Goal: Contribute content: Add original content to the website for others to see

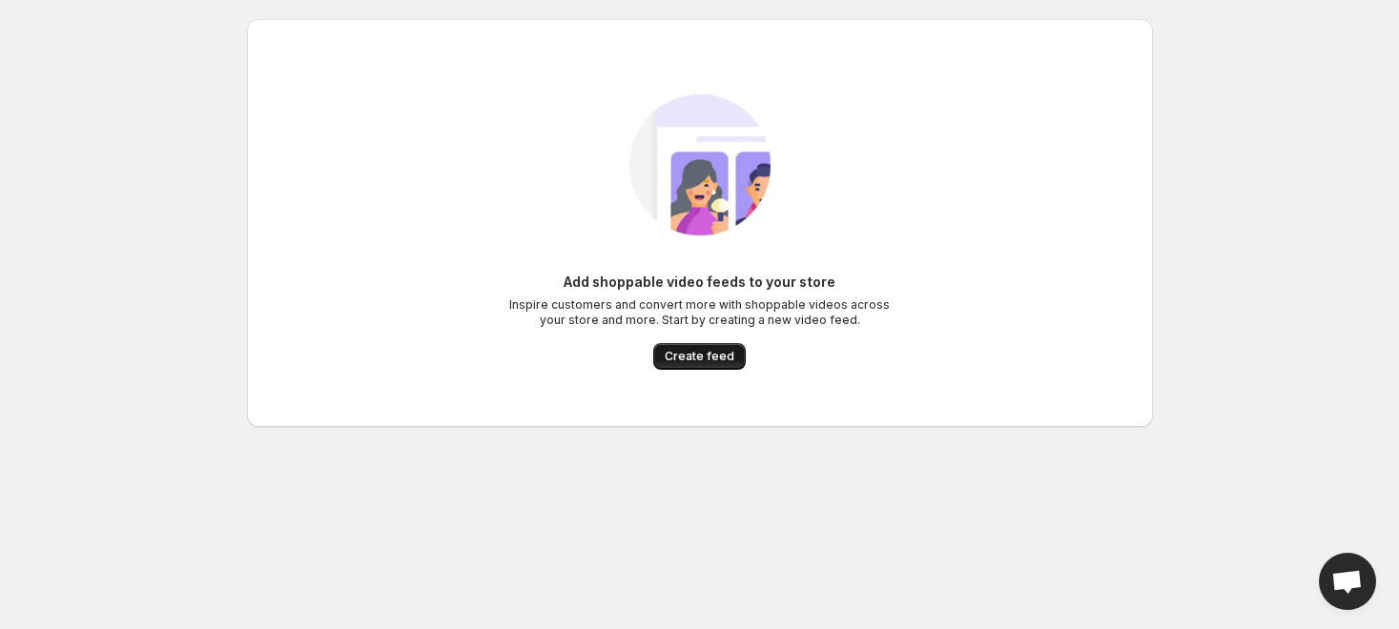
click at [694, 357] on span "Create feed" at bounding box center [699, 356] width 70 height 15
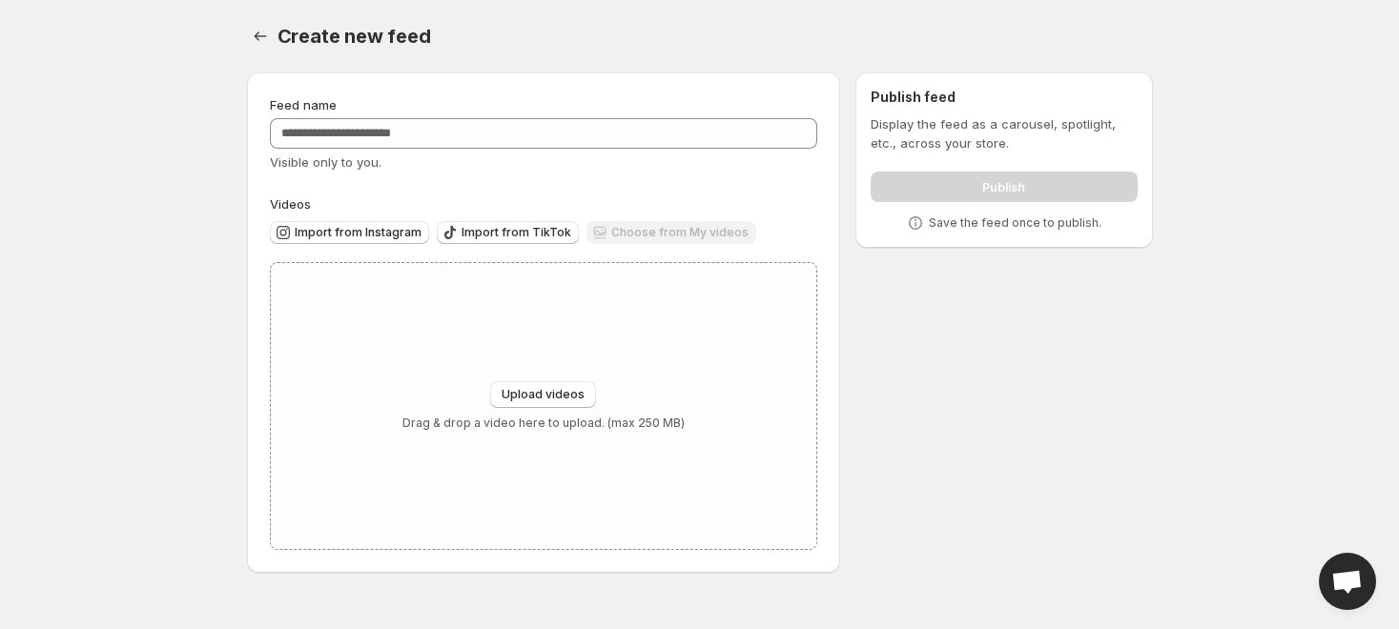
click at [450, 107] on div "Feed name" at bounding box center [544, 104] width 548 height 19
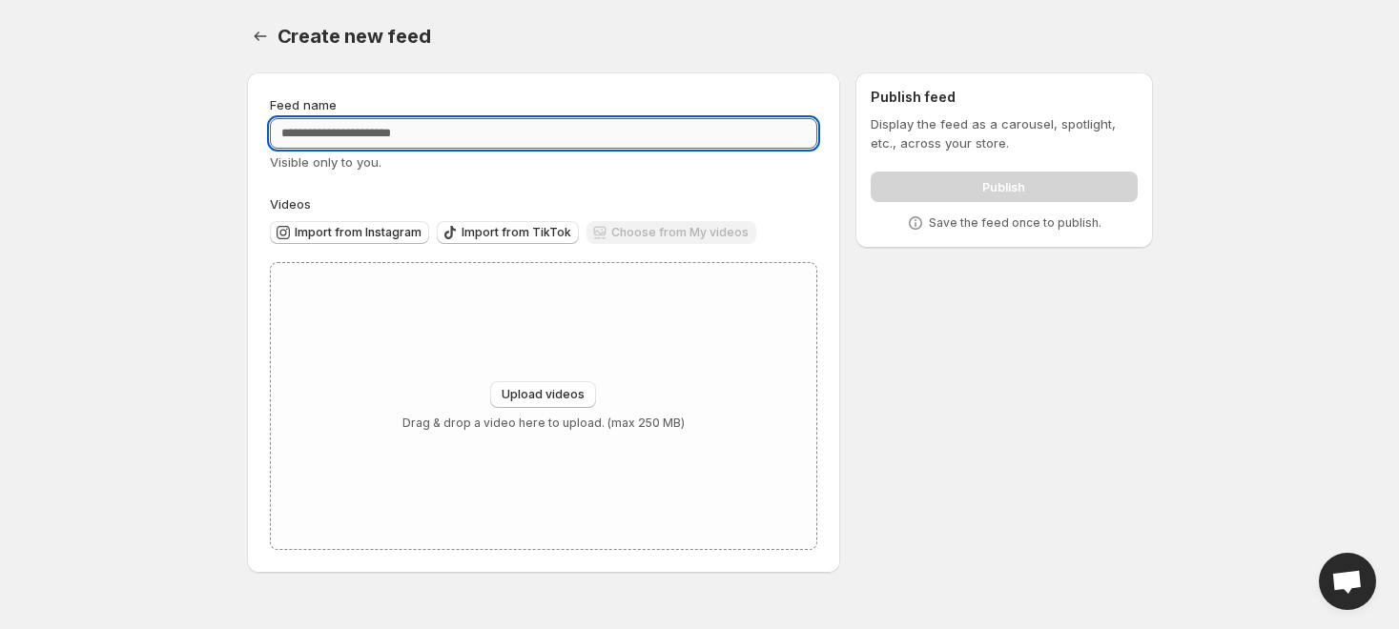
click at [445, 121] on input "Feed name" at bounding box center [544, 133] width 548 height 31
type input "**********"
click at [546, 409] on div "Upload videos Drag & drop a video here to upload. (max 250 MB)" at bounding box center [543, 406] width 282 height 50
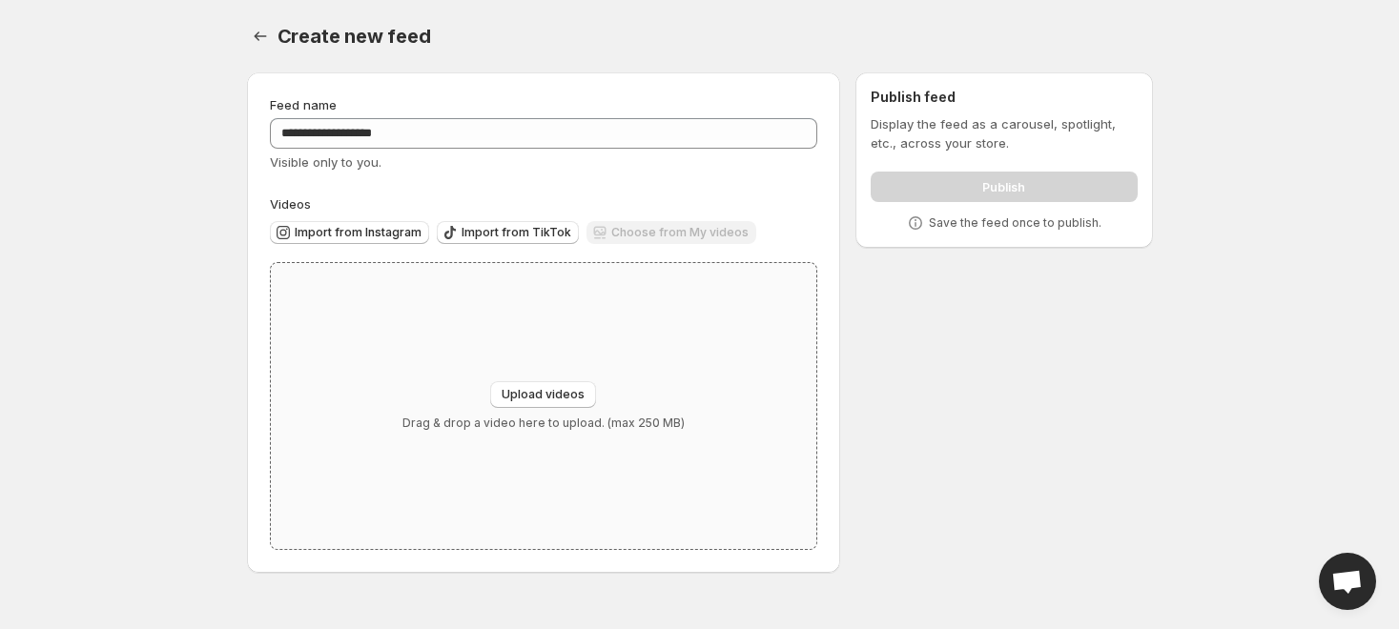
click at [623, 343] on div "Upload videos Drag & drop a video here to upload. (max 250 MB)" at bounding box center [544, 406] width 546 height 286
click at [675, 227] on div "Choose from My videos" at bounding box center [671, 234] width 170 height 26
click at [654, 222] on div "Choose from My videos" at bounding box center [671, 234] width 170 height 26
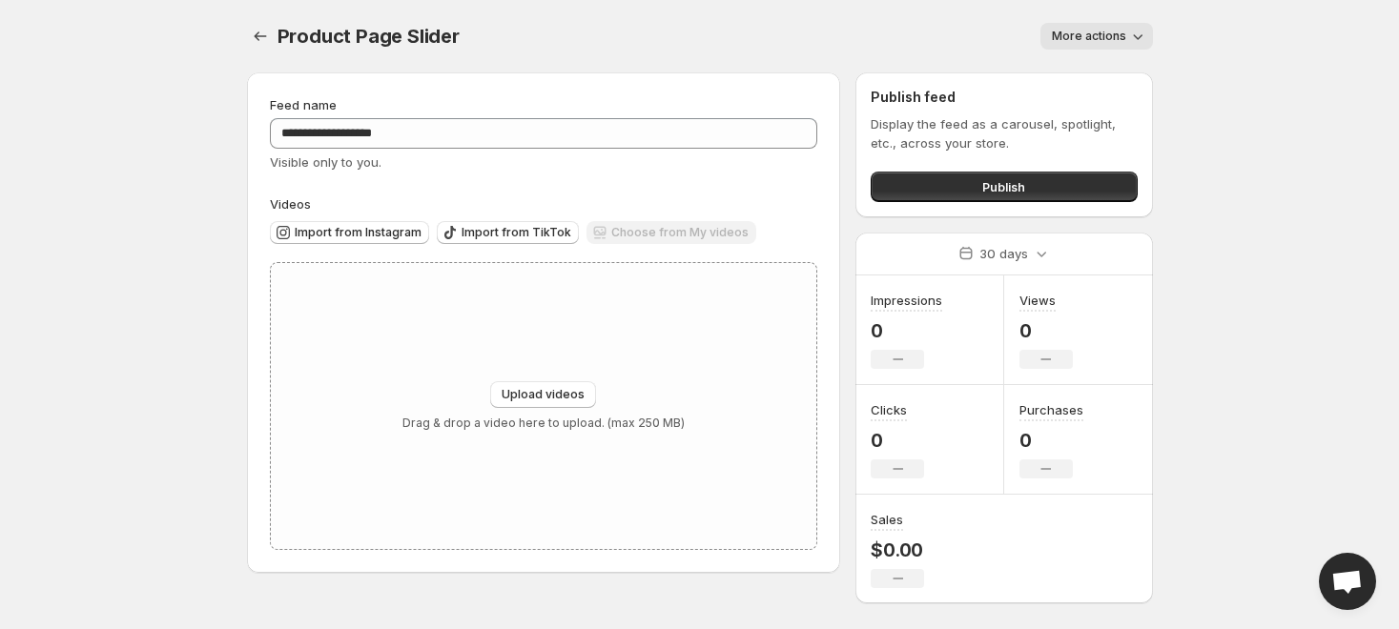
click at [1122, 47] on button "More actions" at bounding box center [1096, 36] width 112 height 27
click at [1236, 51] on body "**********" at bounding box center [699, 314] width 1399 height 629
click at [663, 237] on div "Choose from My videos" at bounding box center [671, 234] width 170 height 26
click at [526, 386] on button "Upload videos" at bounding box center [543, 394] width 106 height 27
type input "**********"
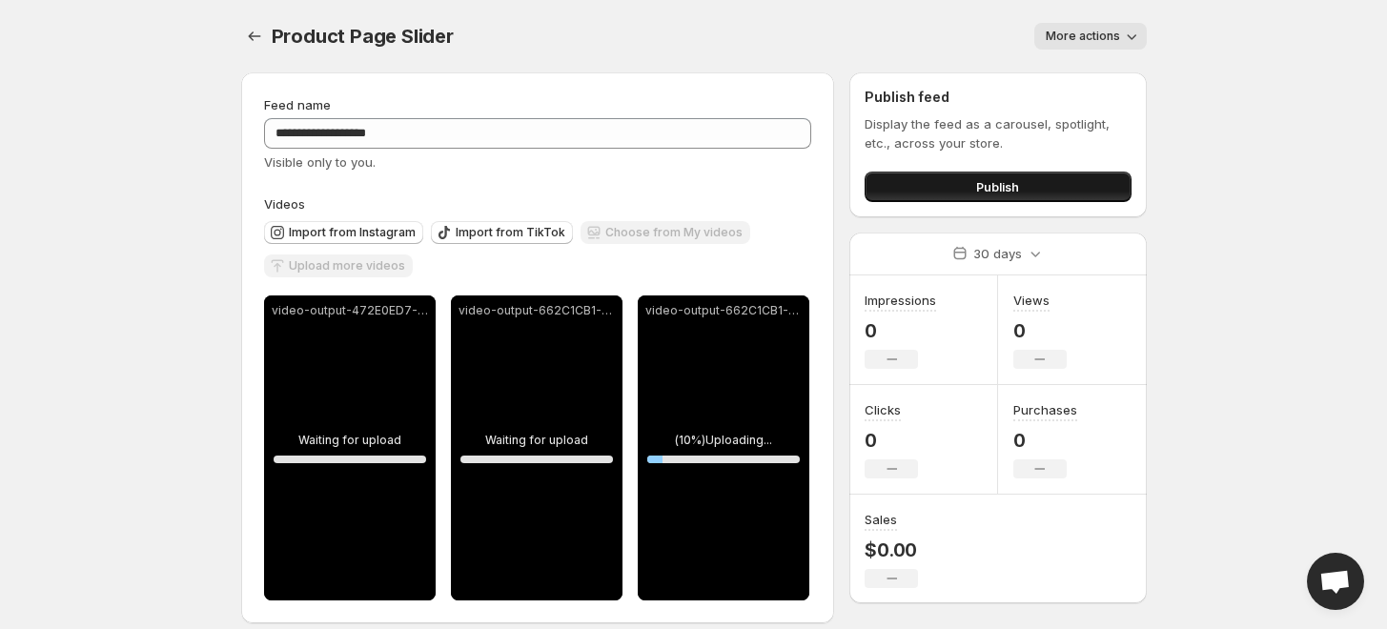
click at [996, 181] on span "Publish" at bounding box center [997, 186] width 43 height 19
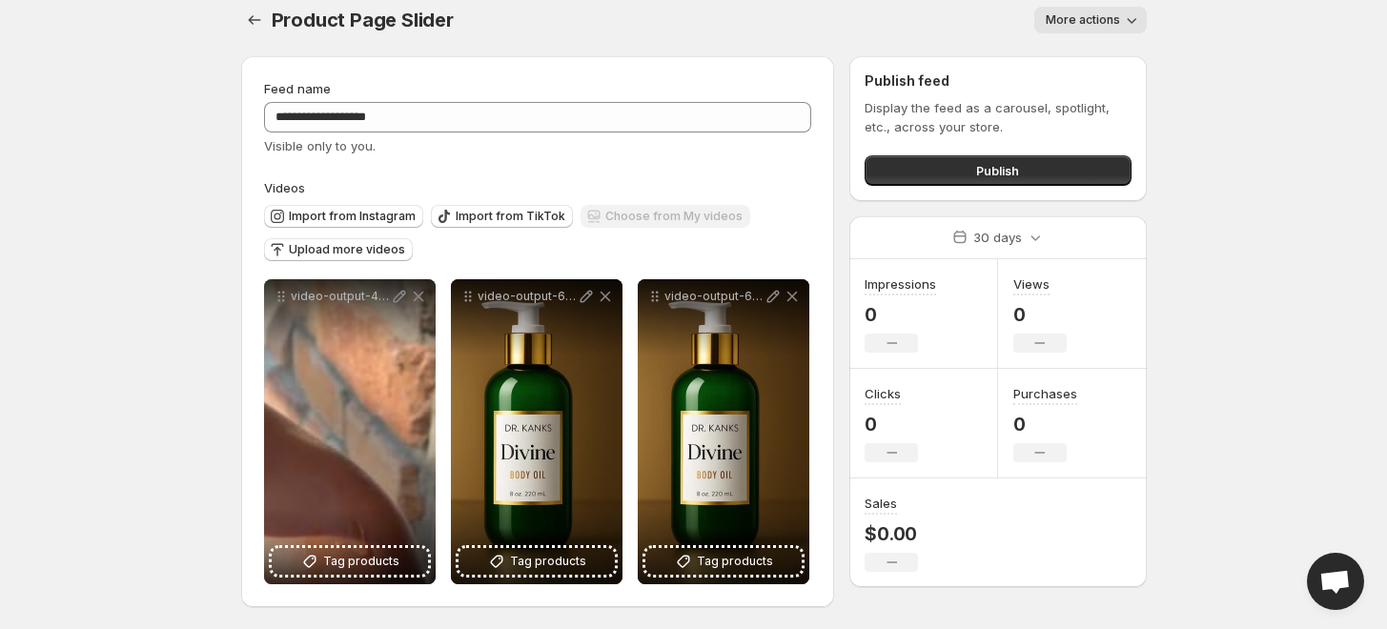
scroll to position [18, 0]
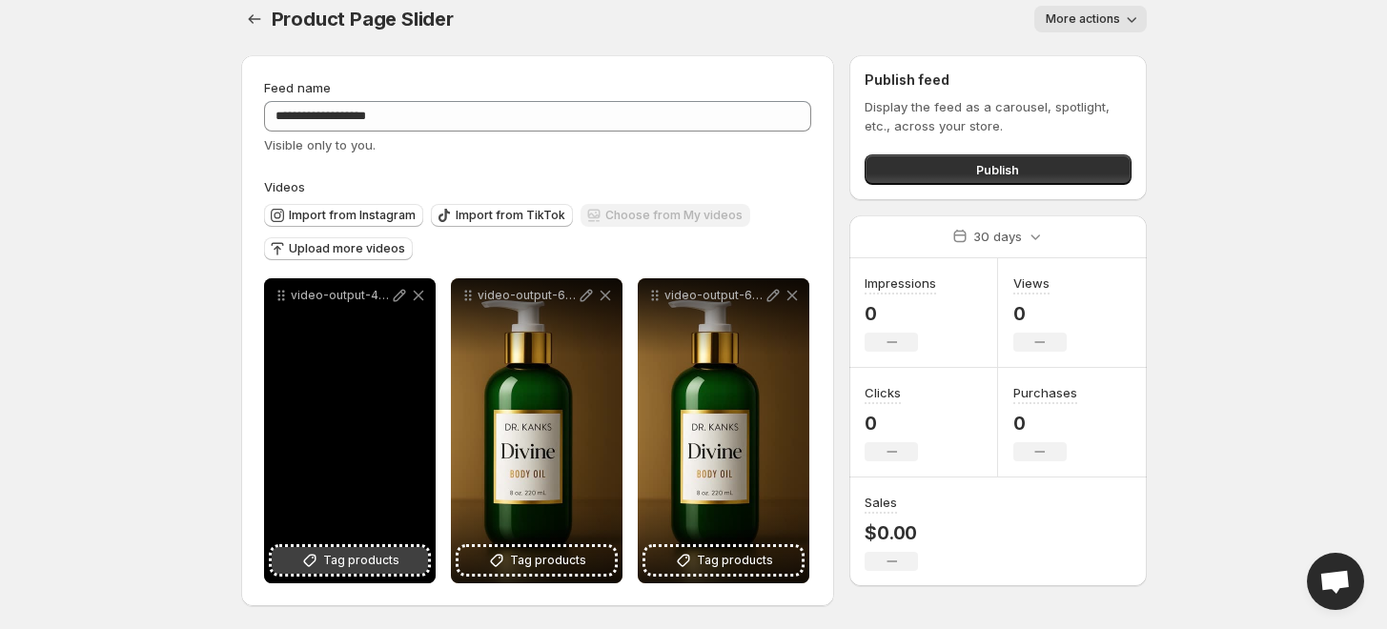
click at [350, 551] on span "Tag products" at bounding box center [361, 560] width 76 height 19
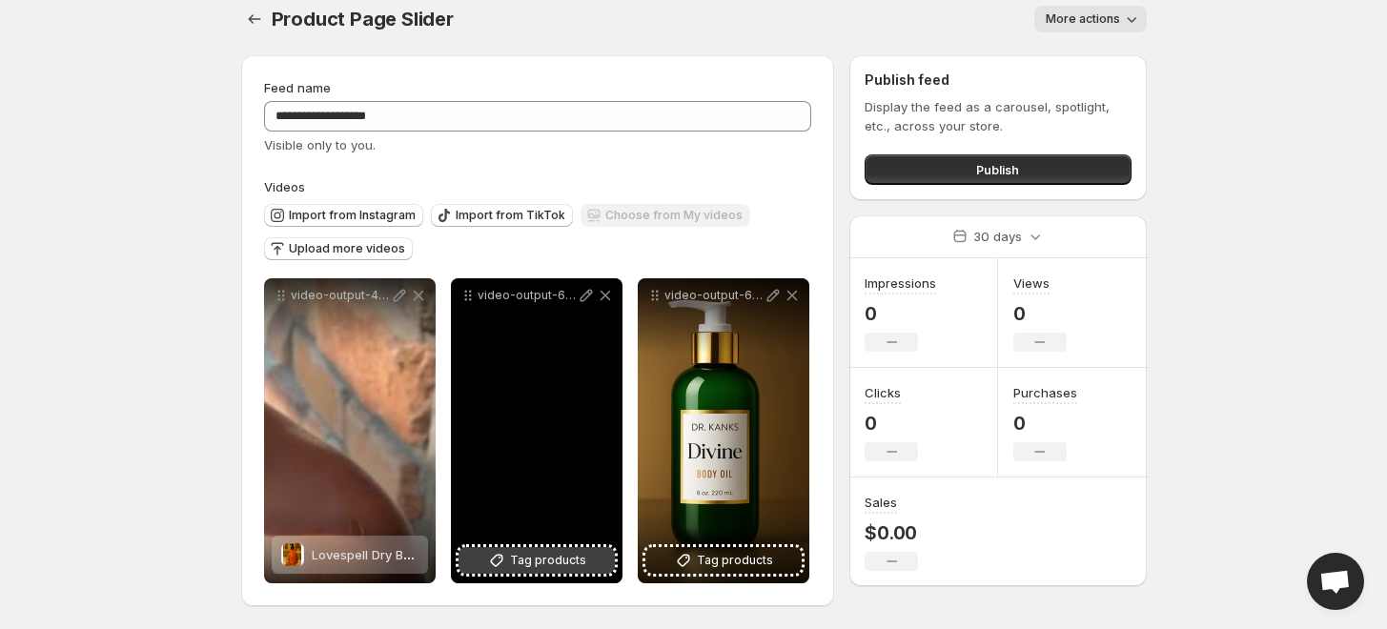
click at [533, 553] on span "Tag products" at bounding box center [548, 560] width 76 height 19
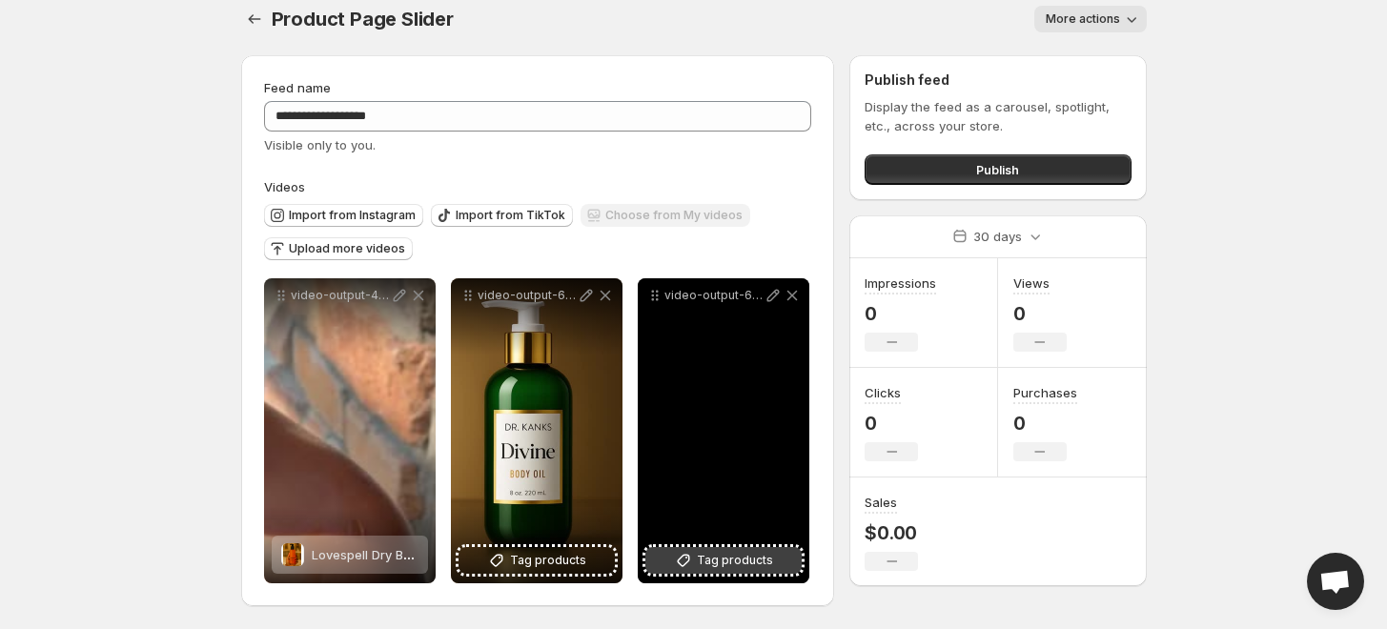
click at [744, 556] on span "Tag products" at bounding box center [735, 560] width 76 height 19
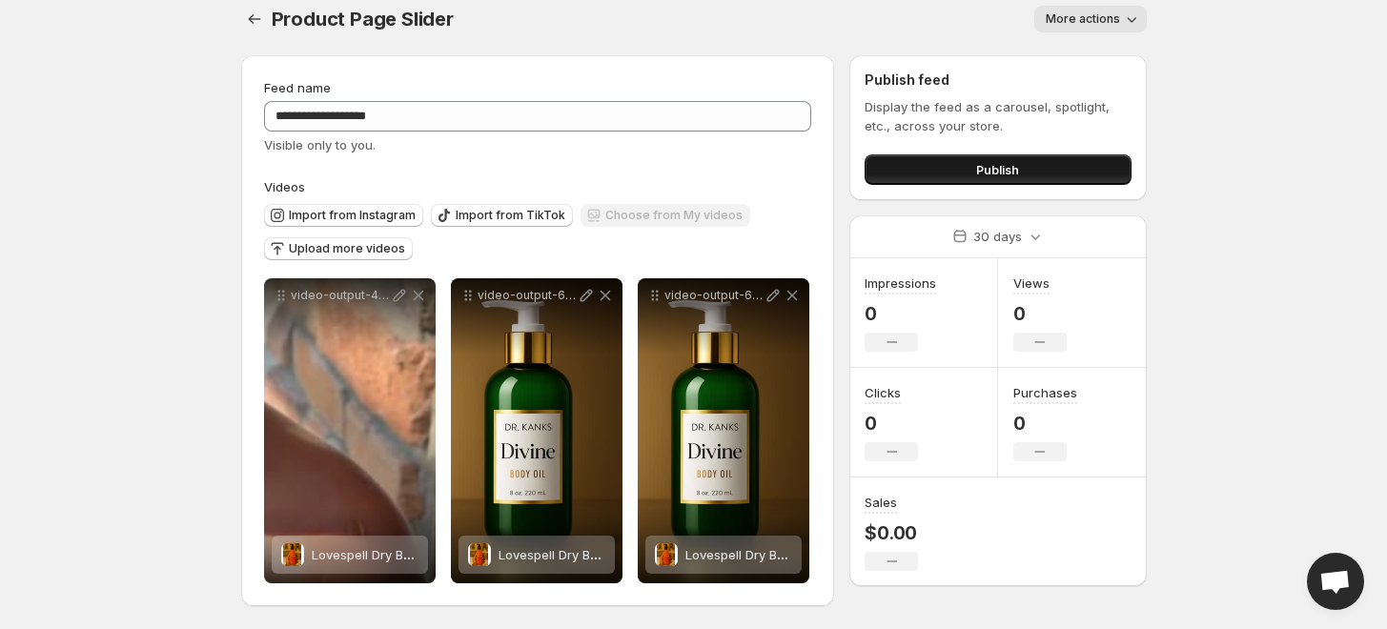
click at [1044, 171] on button "Publish" at bounding box center [998, 169] width 266 height 31
click at [658, 214] on div "Choose from My videos" at bounding box center [666, 217] width 170 height 26
click at [956, 174] on button "Publish" at bounding box center [998, 169] width 266 height 31
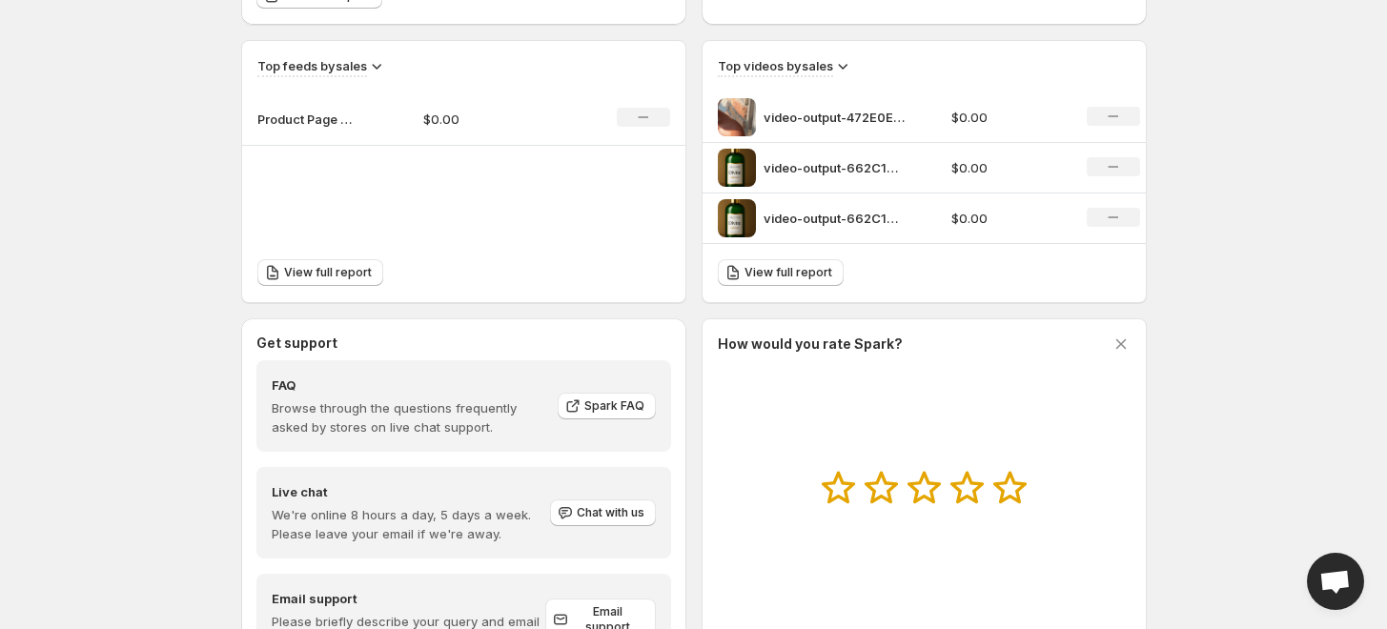
scroll to position [635, 0]
click at [315, 122] on p "Product Page Slider" at bounding box center [304, 117] width 95 height 19
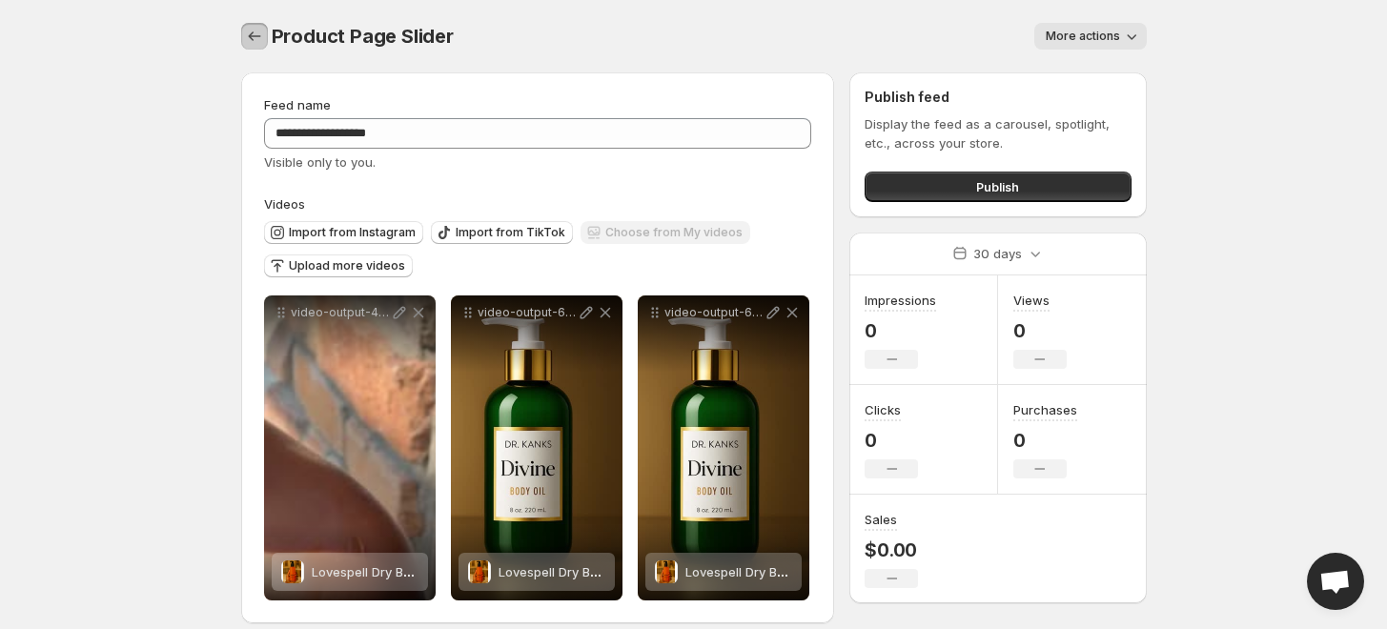
click at [256, 36] on icon "Settings" at bounding box center [254, 36] width 19 height 19
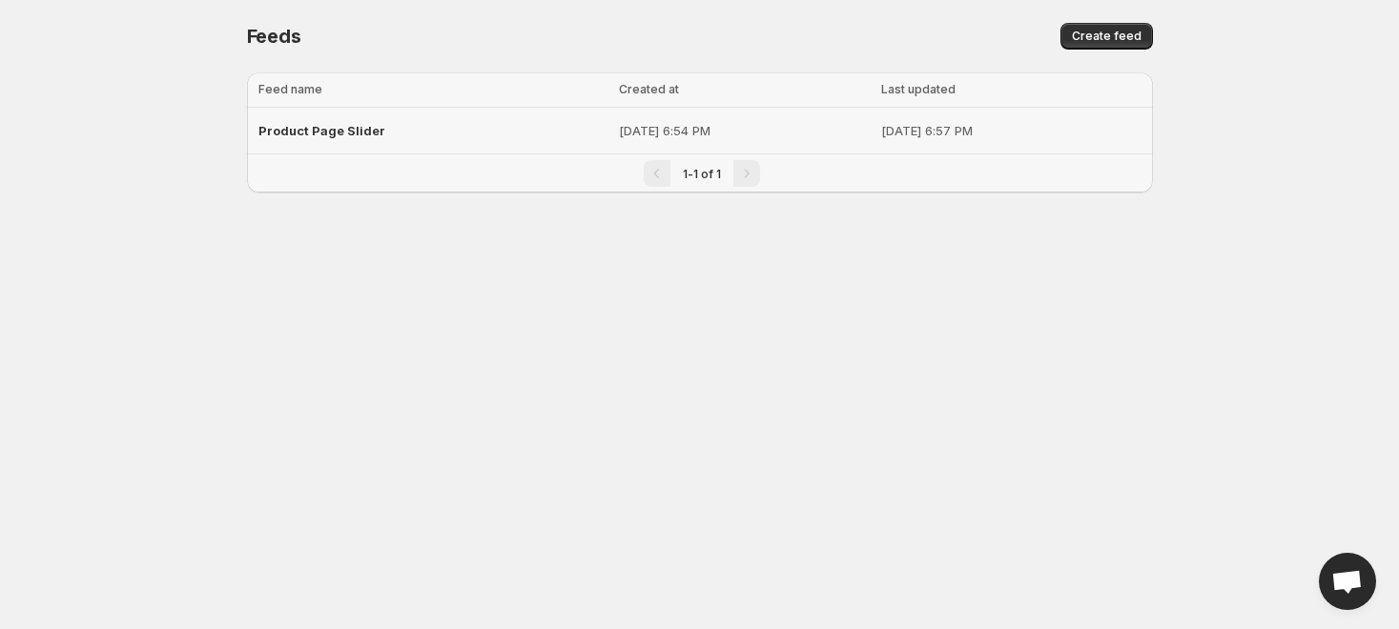
click at [357, 135] on span "Product Page Slider" at bounding box center [321, 130] width 127 height 15
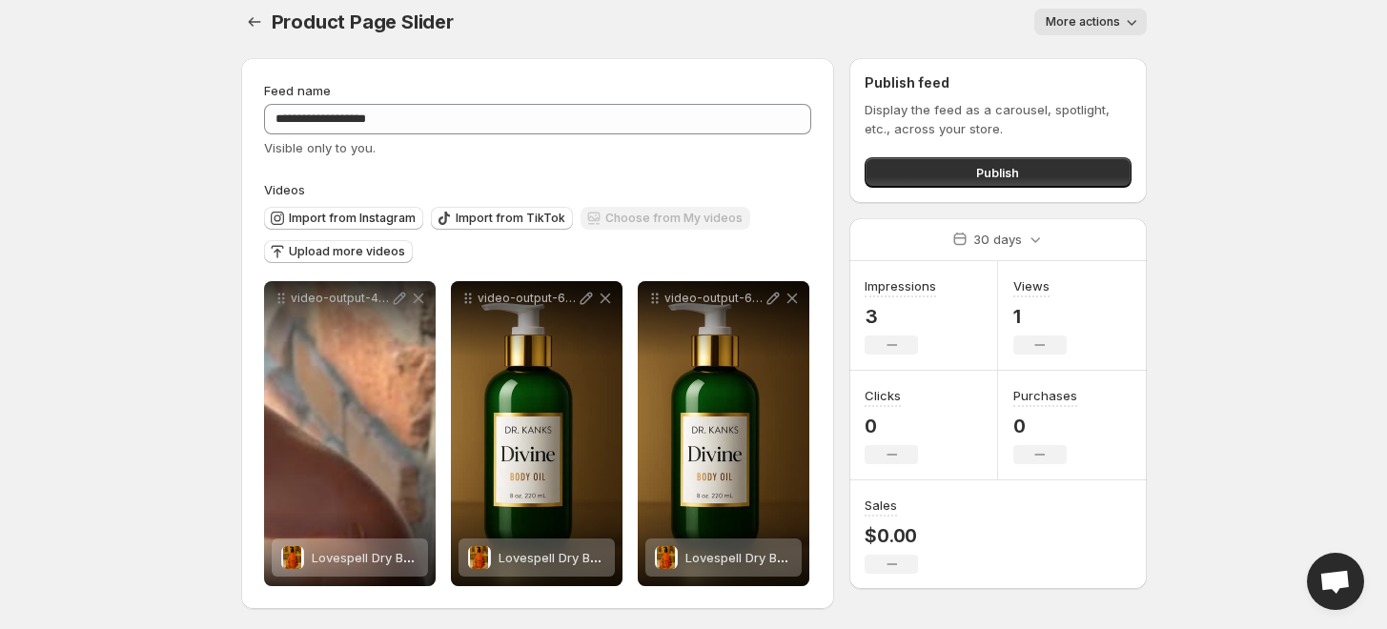
scroll to position [18, 0]
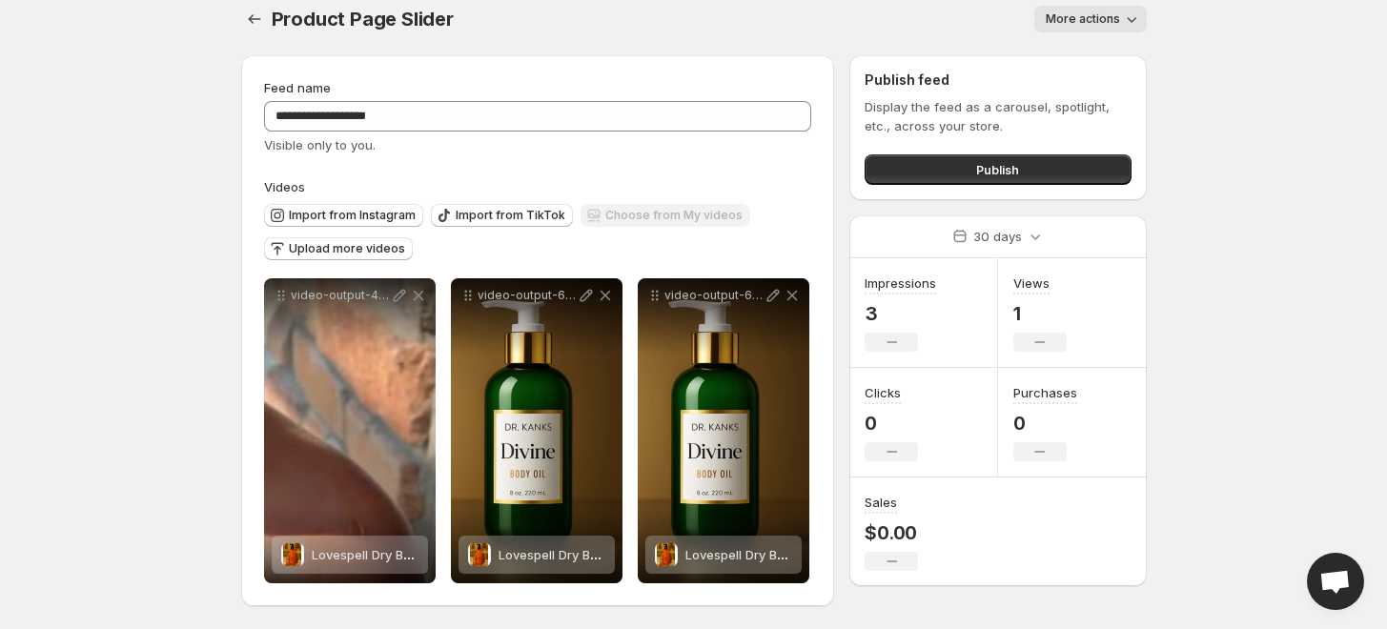
click at [694, 212] on div "Choose from My videos" at bounding box center [666, 217] width 170 height 26
click at [359, 251] on span "Upload more videos" at bounding box center [347, 248] width 116 height 15
click at [921, 154] on button "Publish" at bounding box center [998, 169] width 266 height 31
click at [369, 250] on span "Upload more videos" at bounding box center [347, 248] width 116 height 15
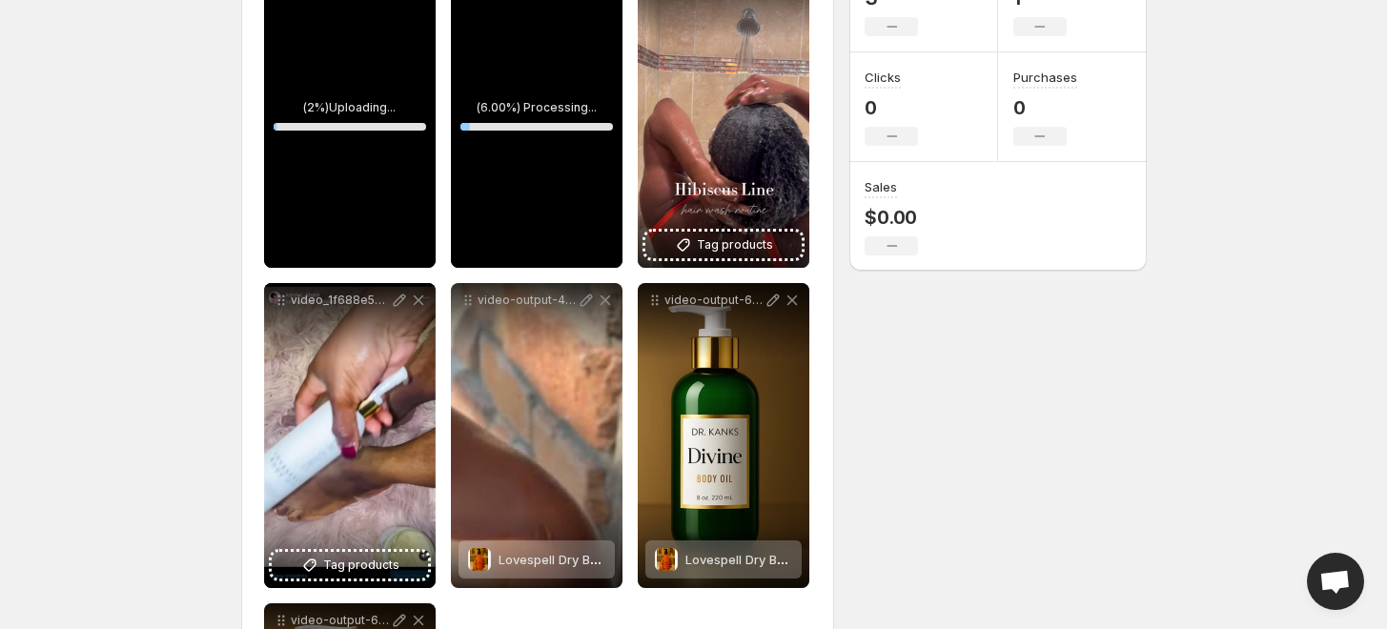
scroll to position [124, 0]
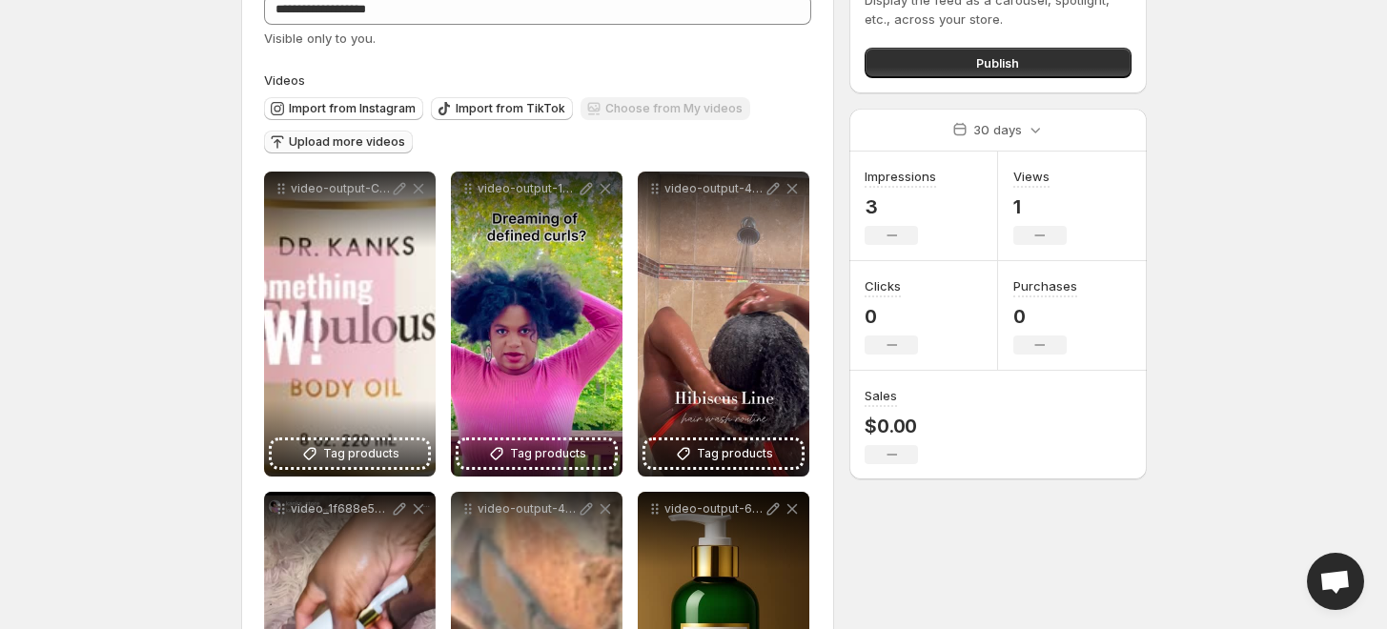
click at [1297, 39] on body "**********" at bounding box center [693, 190] width 1387 height 629
click at [991, 61] on span "Publish" at bounding box center [997, 62] width 43 height 19
